Goal: Navigation & Orientation: Find specific page/section

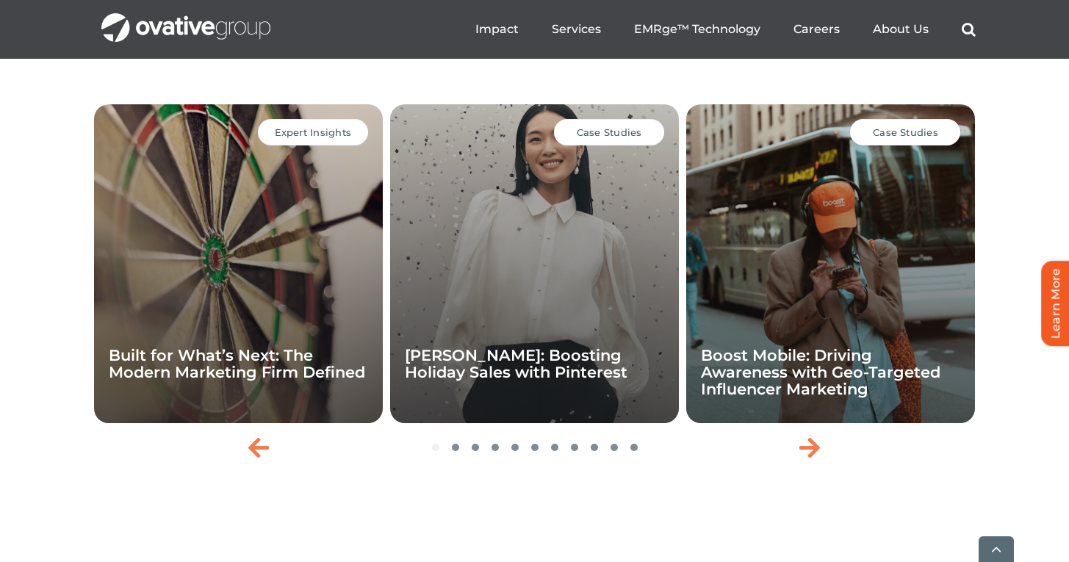
scroll to position [3162, 0]
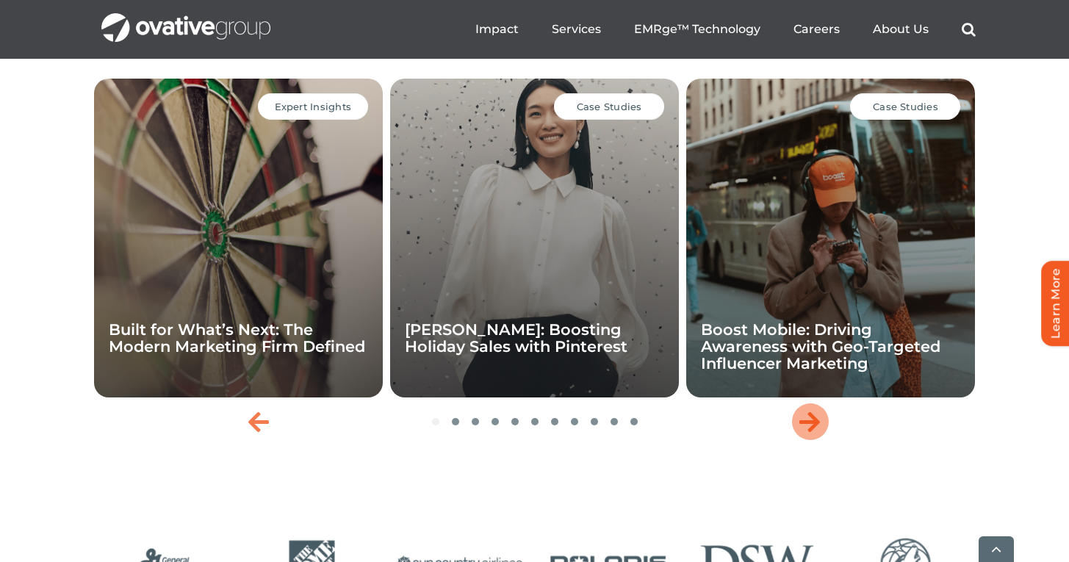
click at [807, 433] on icon "Next slide" at bounding box center [809, 422] width 21 height 24
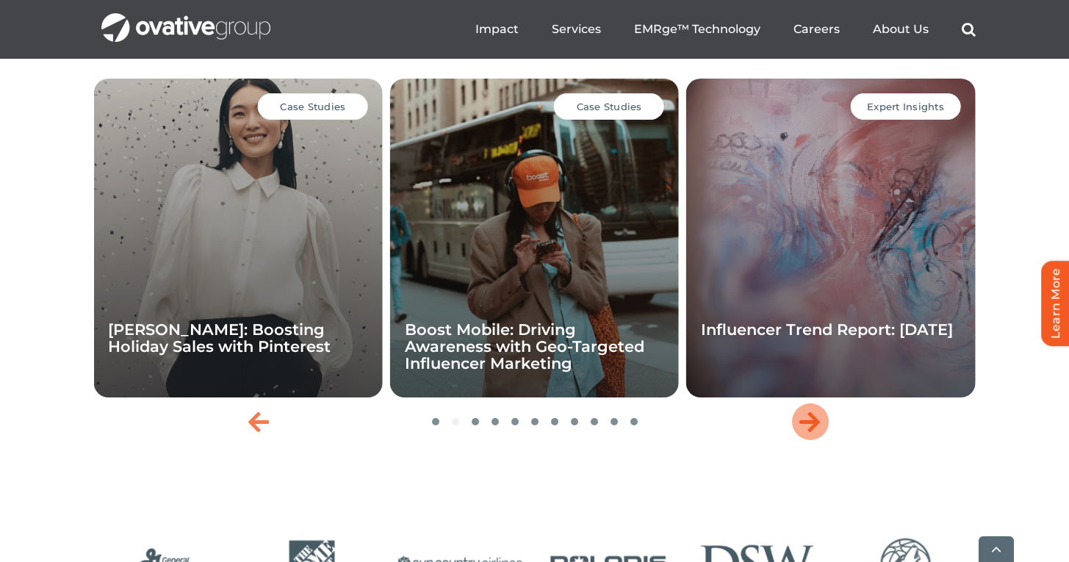
click at [807, 433] on icon "Next slide" at bounding box center [809, 422] width 21 height 24
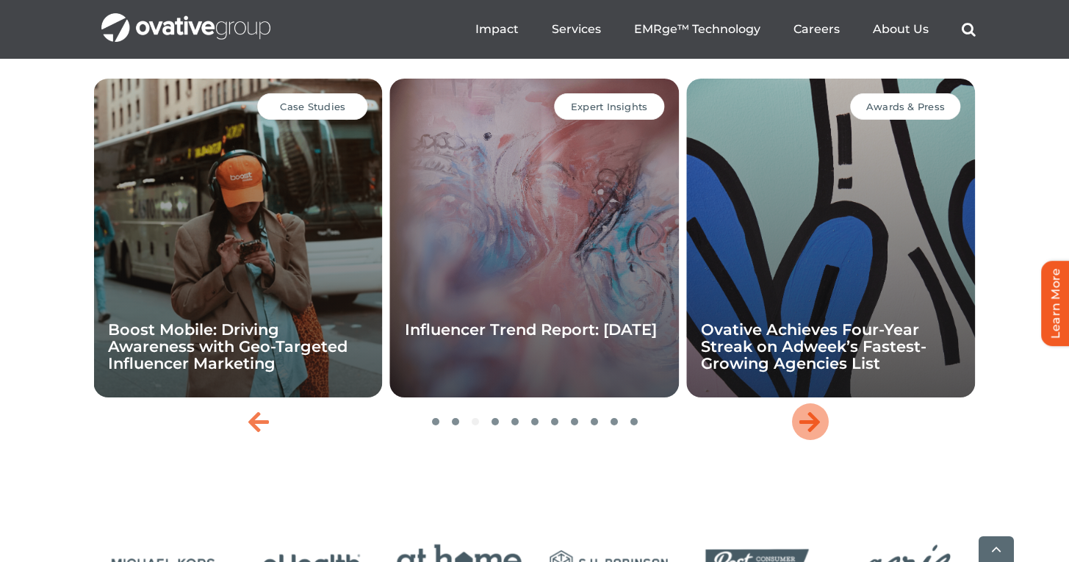
click at [807, 433] on icon "Next slide" at bounding box center [809, 422] width 21 height 24
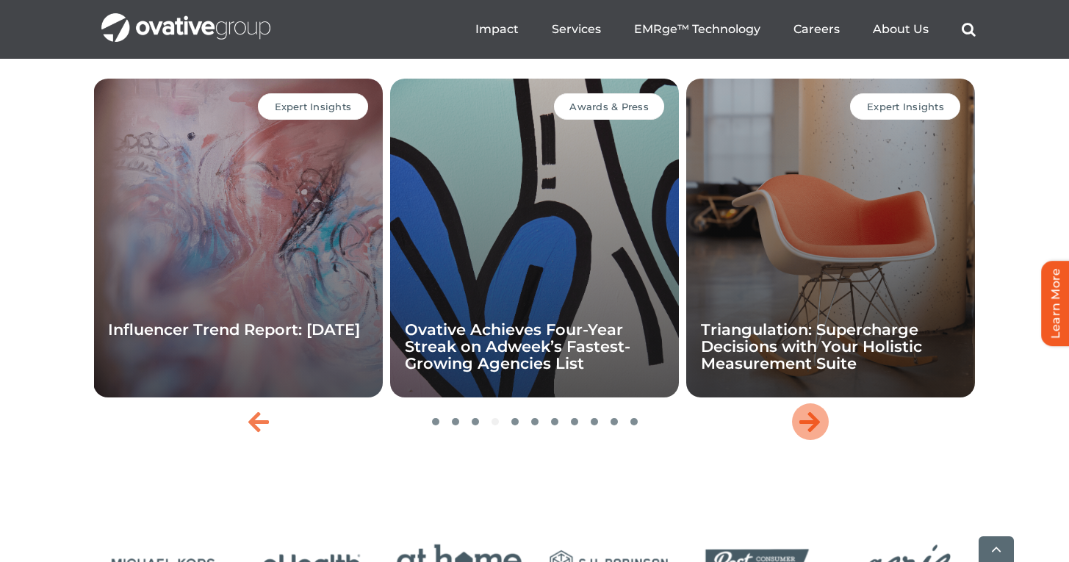
click at [807, 433] on icon "Next slide" at bounding box center [809, 422] width 21 height 24
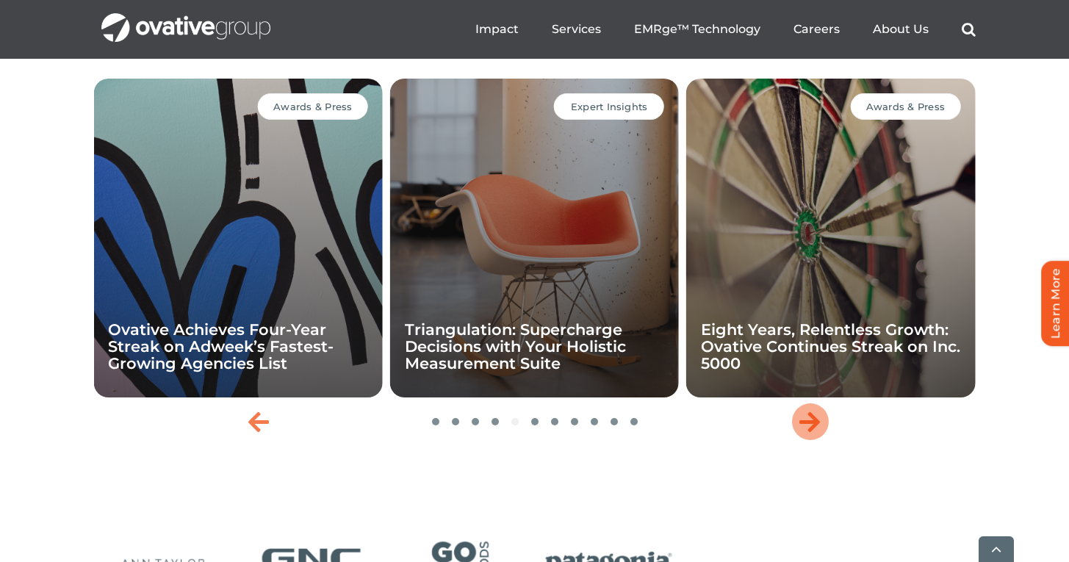
click at [807, 433] on icon "Next slide" at bounding box center [809, 422] width 21 height 24
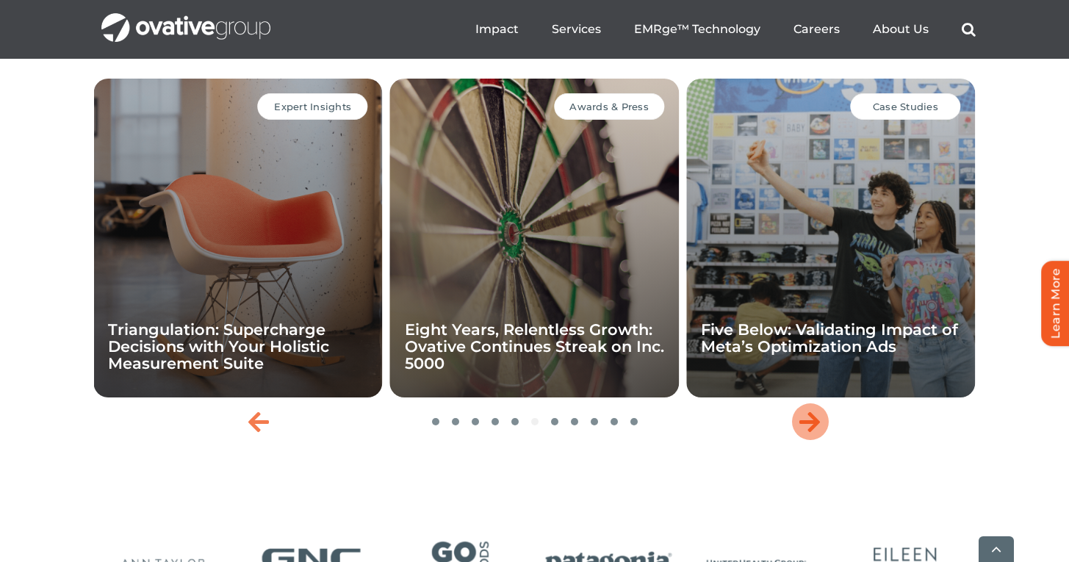
click at [807, 433] on icon "Next slide" at bounding box center [809, 422] width 21 height 24
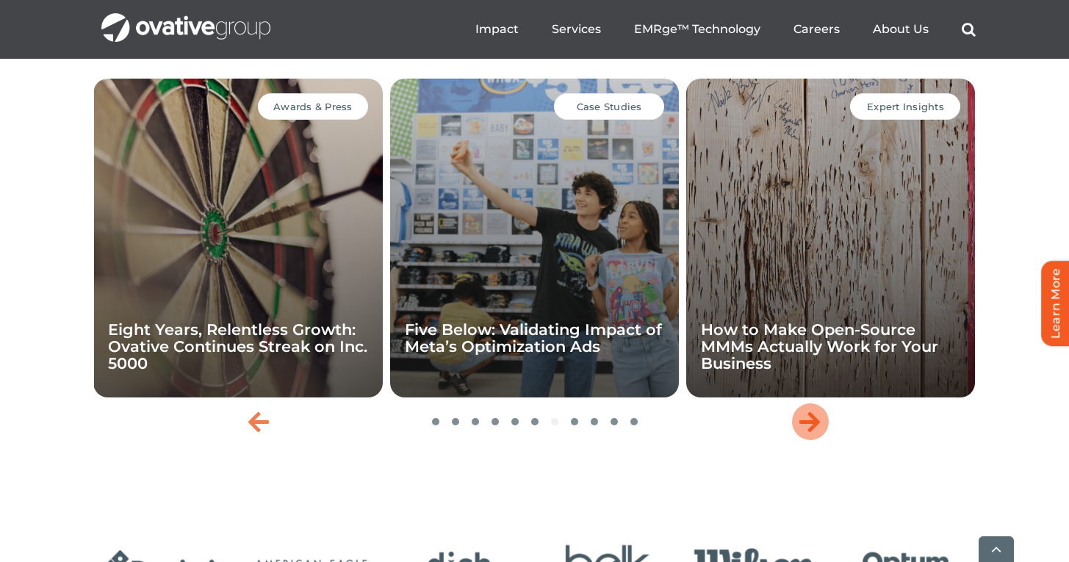
click at [807, 433] on icon "Next slide" at bounding box center [809, 422] width 21 height 24
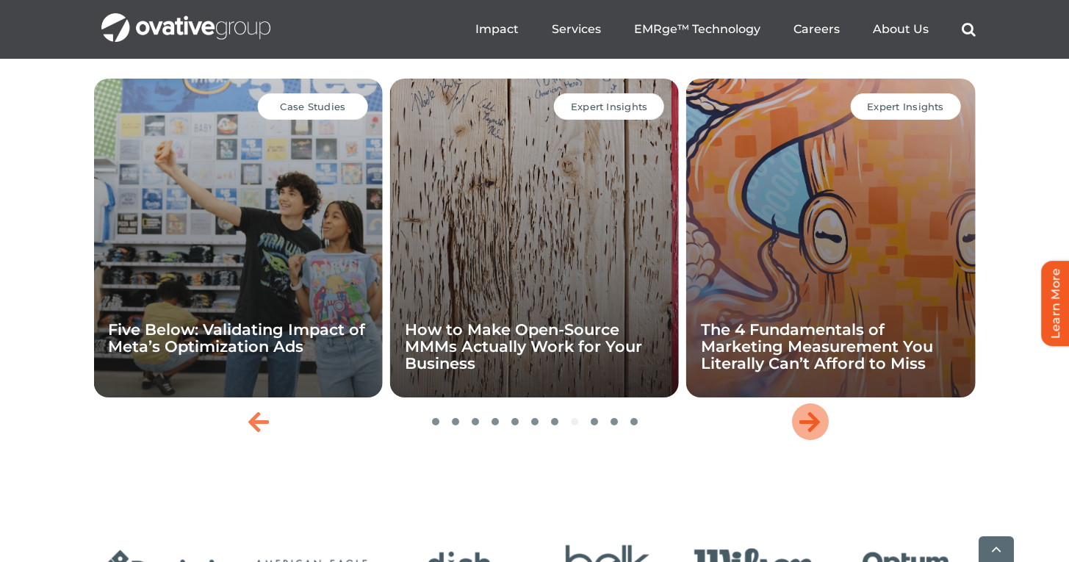
click at [807, 433] on icon "Next slide" at bounding box center [809, 422] width 21 height 24
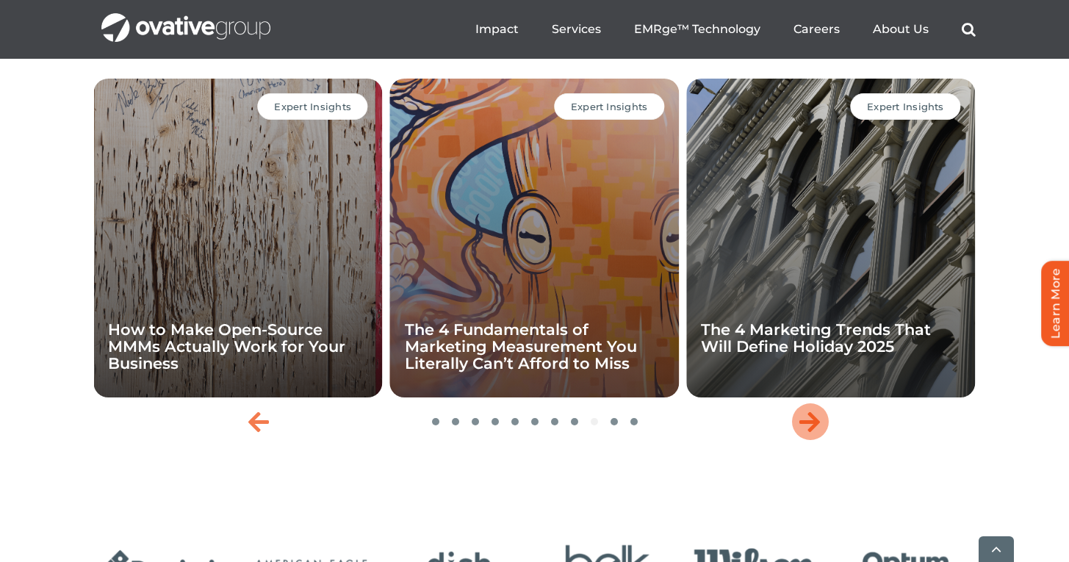
click at [807, 433] on icon "Next slide" at bounding box center [809, 422] width 21 height 24
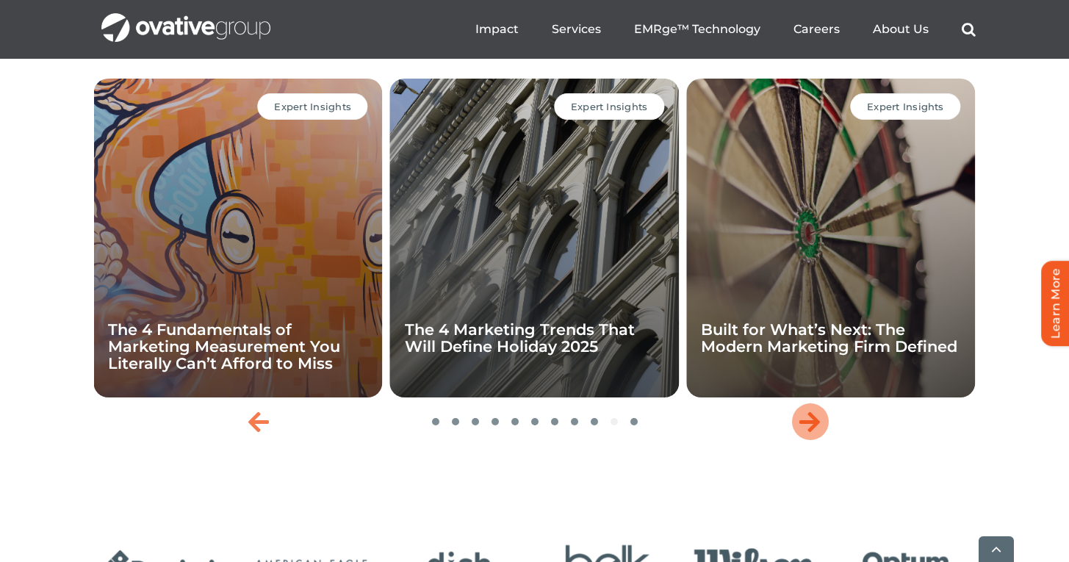
click at [807, 433] on icon "Next slide" at bounding box center [809, 422] width 21 height 24
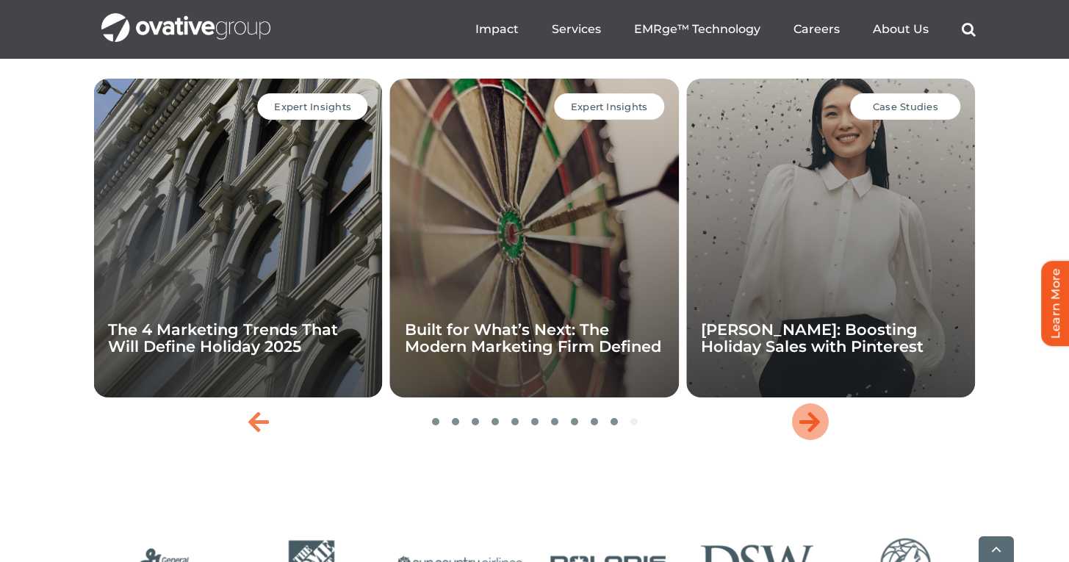
click at [807, 433] on icon "Next slide" at bounding box center [809, 422] width 21 height 24
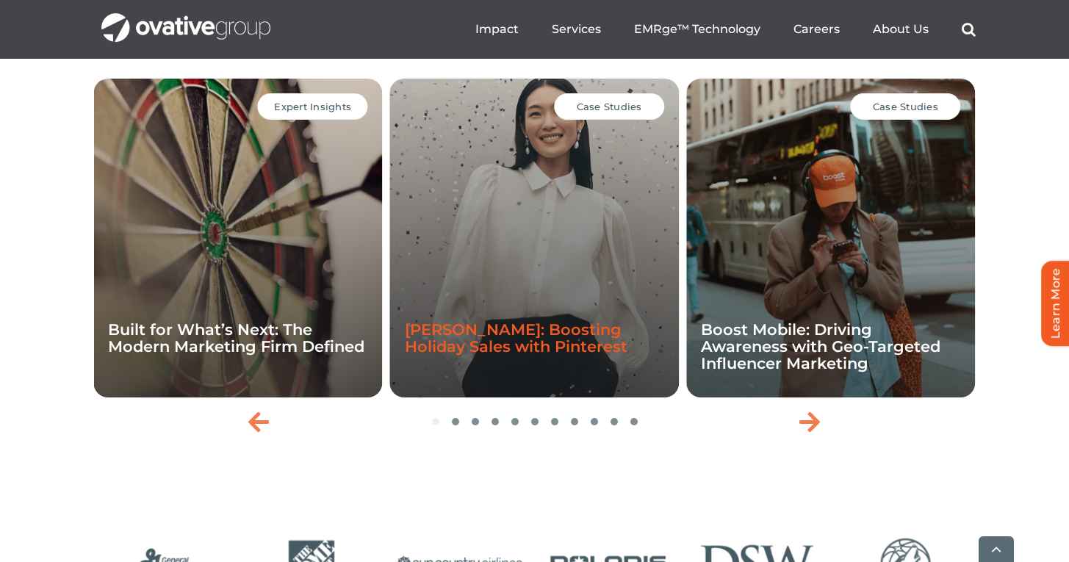
click at [561, 356] on link "[PERSON_NAME]: Boosting Holiday Sales with Pinterest" at bounding box center [516, 337] width 223 height 35
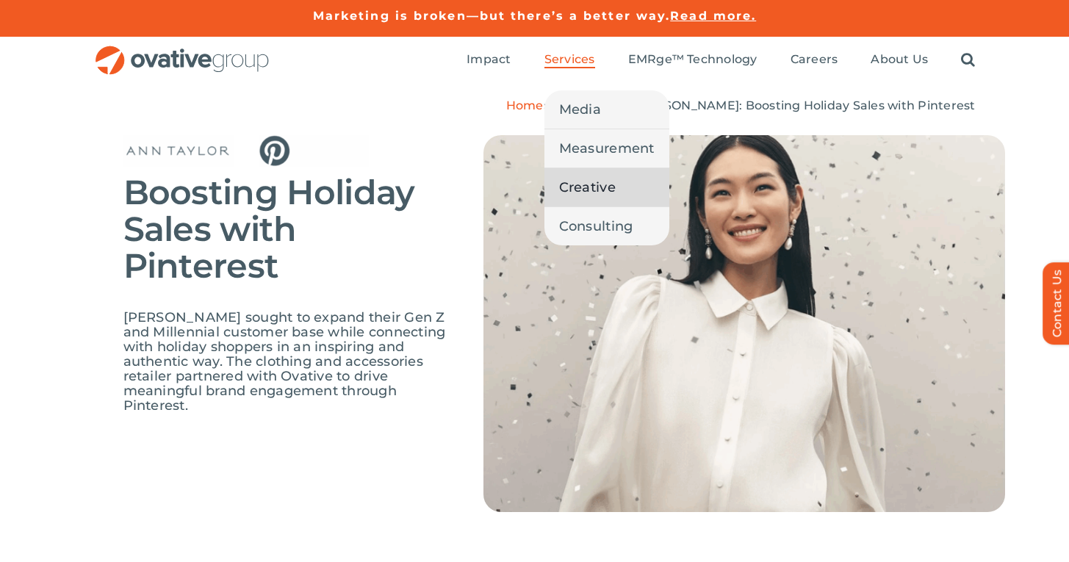
click at [572, 187] on span "Creative" at bounding box center [587, 187] width 57 height 21
